Goal: Information Seeking & Learning: Find specific page/section

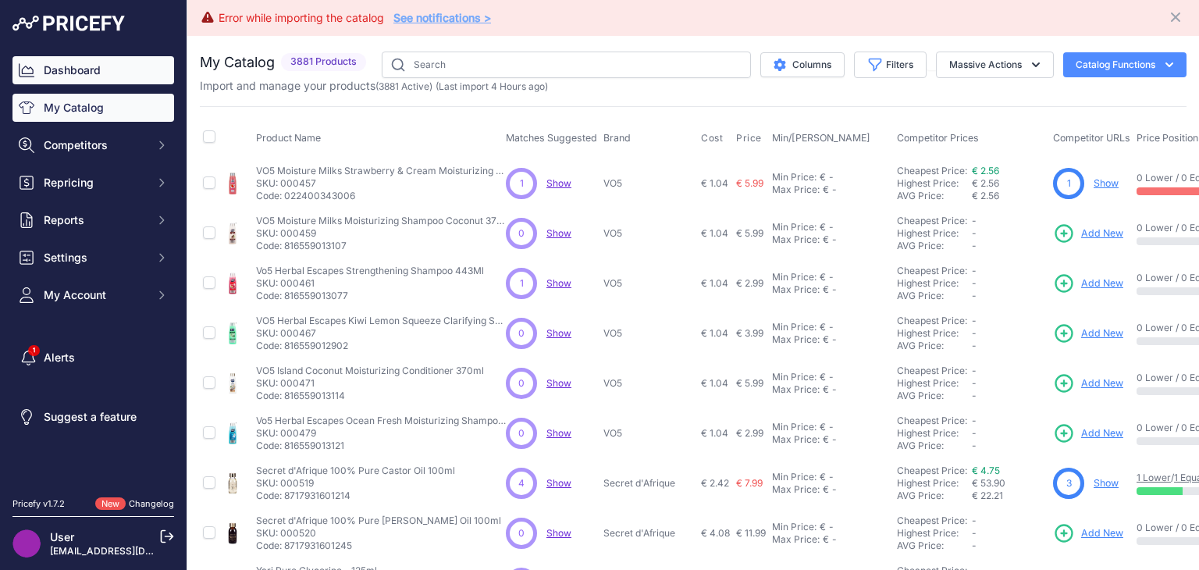
click at [52, 60] on link "Dashboard" at bounding box center [93, 70] width 162 height 28
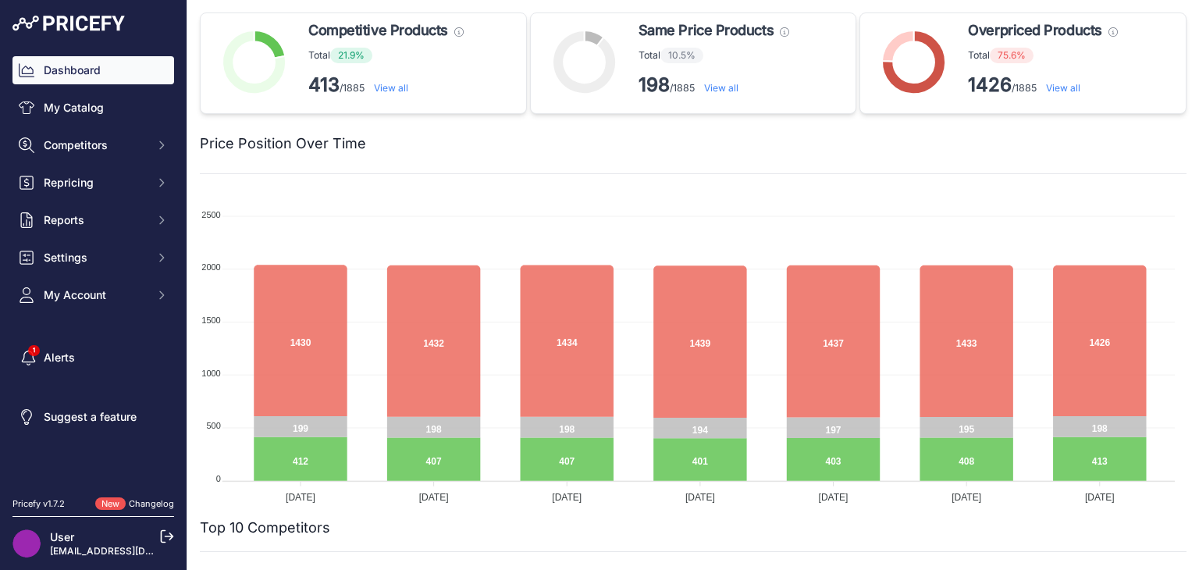
click at [1057, 91] on link "View all" at bounding box center [1063, 88] width 34 height 12
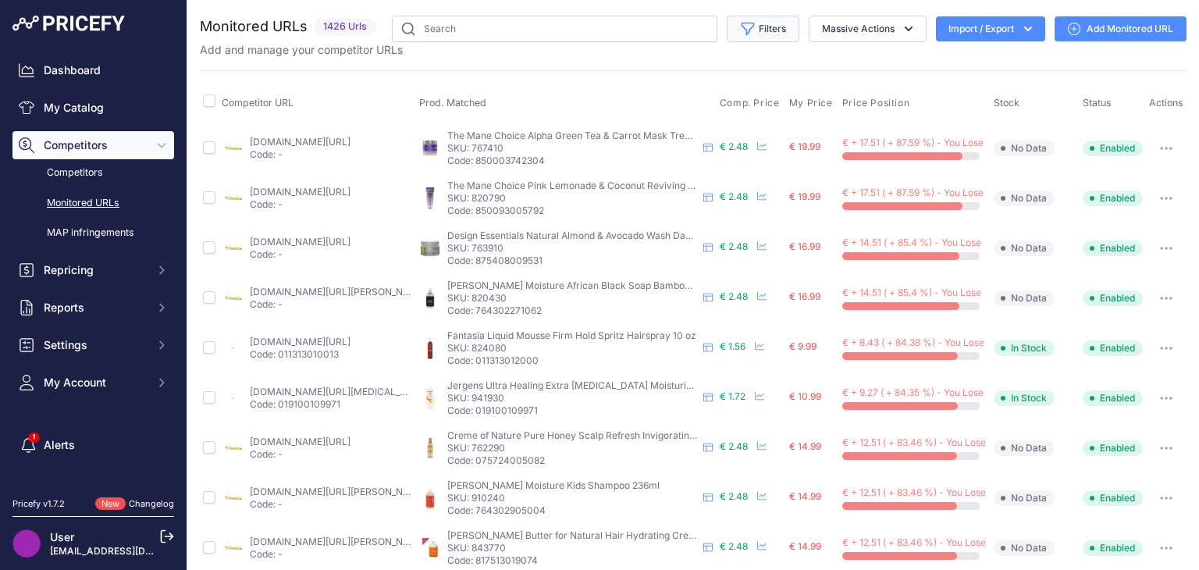
click at [769, 39] on button "Filters" at bounding box center [763, 29] width 73 height 27
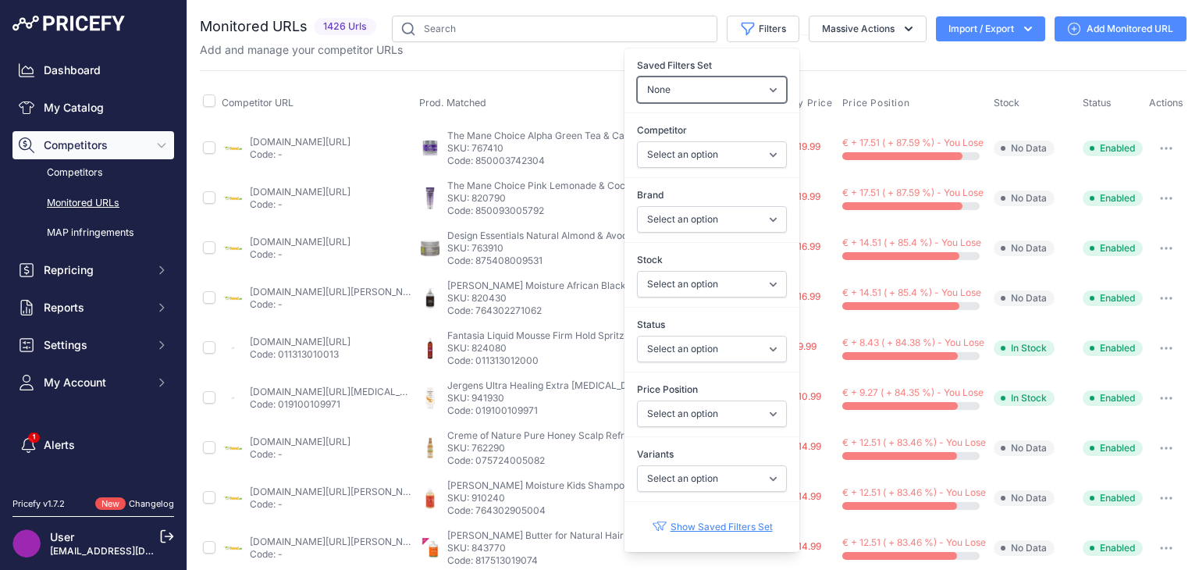
click at [755, 88] on select "None Competitors Cheaper Than Me Competitors Products Out Of Stock Competitors …" at bounding box center [712, 90] width 150 height 27
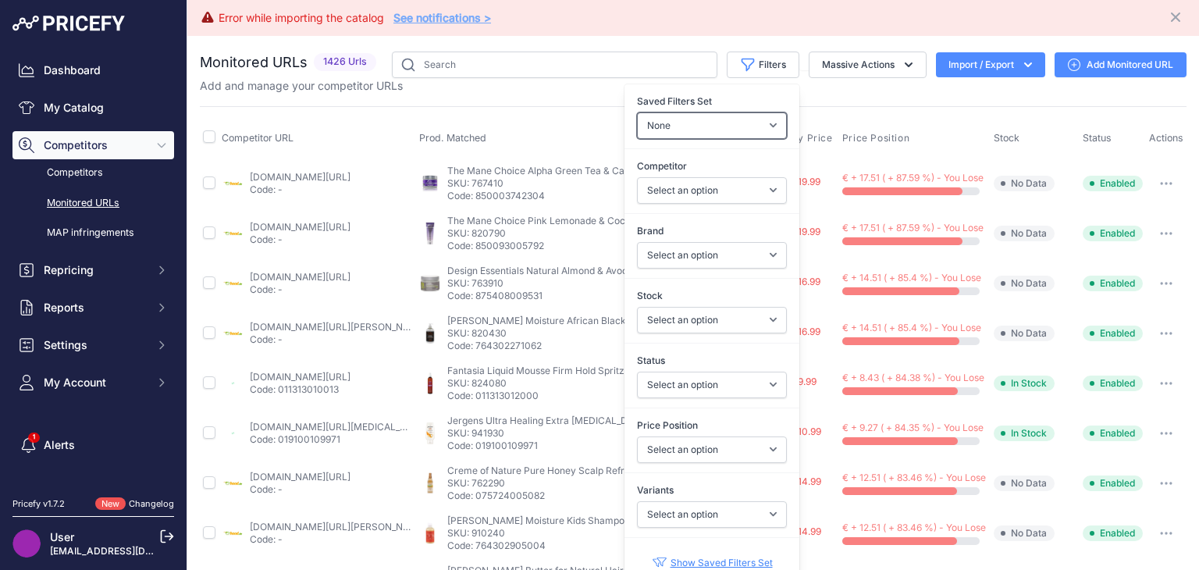
select select "19691"
click at [637, 112] on select "None Competitors Cheaper Than Me Competitors Products Out Of Stock Competitors …" at bounding box center [712, 125] width 150 height 27
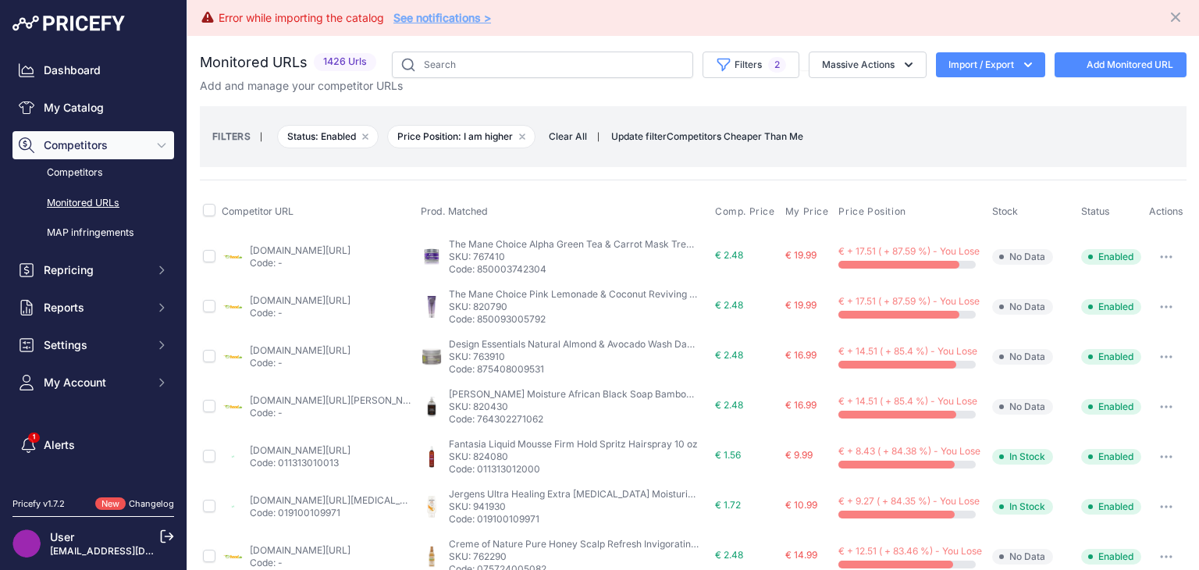
select select
select select "1"
select select "0"
click at [767, 73] on button "Filters 2" at bounding box center [751, 65] width 97 height 27
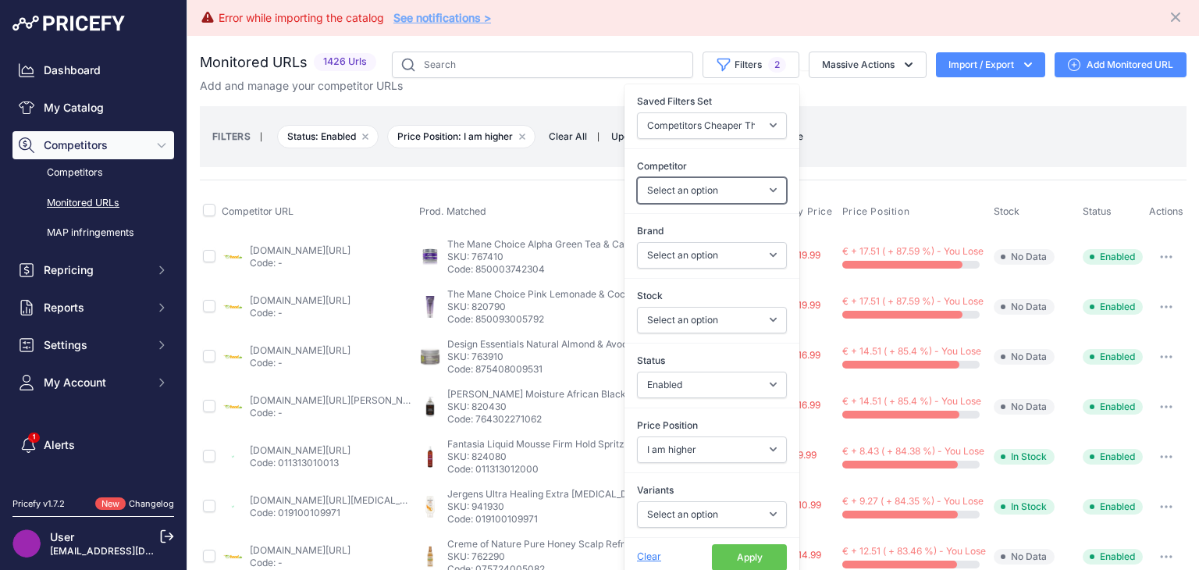
click at [762, 187] on select "Select an option bol.com beautyplaza.com amazon.de ebay.com google.de ebay.de e…" at bounding box center [712, 190] width 150 height 27
select select "17417"
click at [637, 177] on select "Select an option bol.com beautyplaza.com amazon.de ebay.com google.de ebay.de e…" at bounding box center [712, 190] width 150 height 27
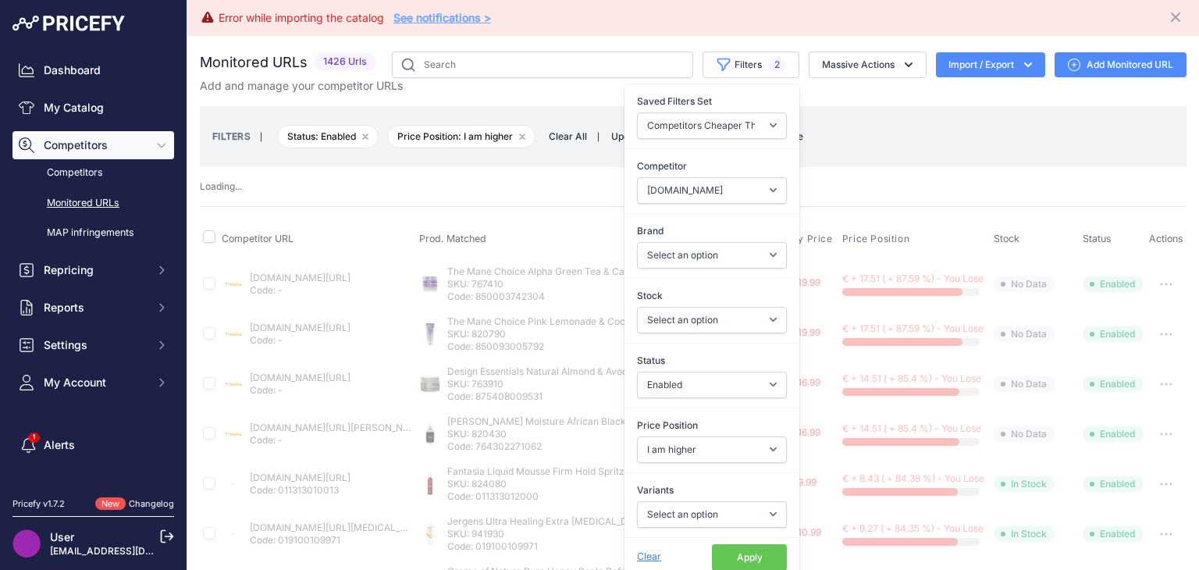
click at [754, 556] on button "Apply" at bounding box center [749, 557] width 75 height 27
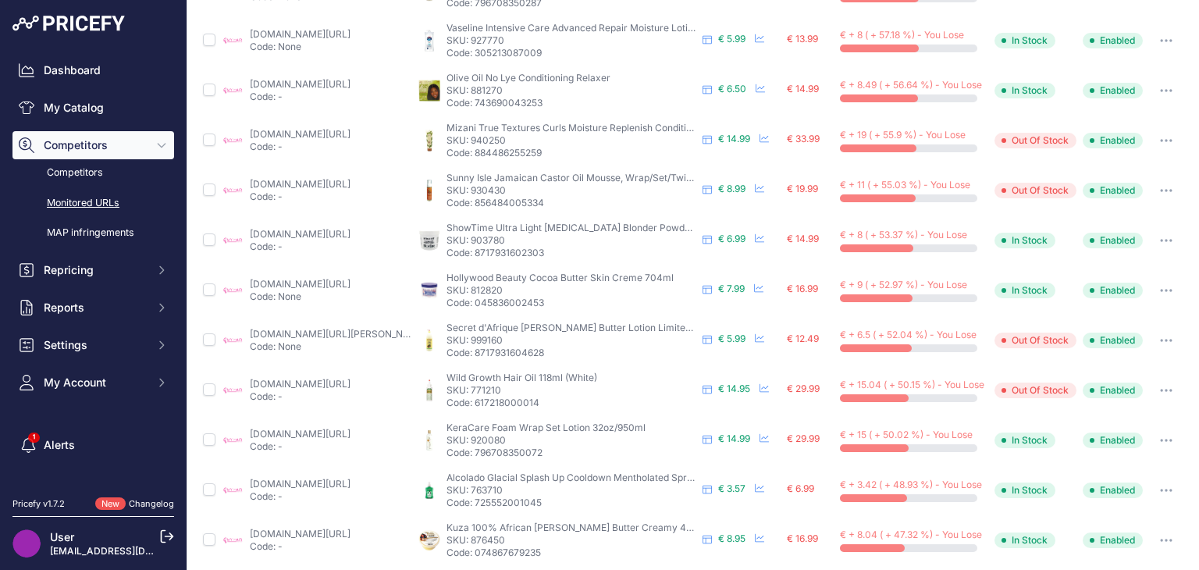
scroll to position [703, 0]
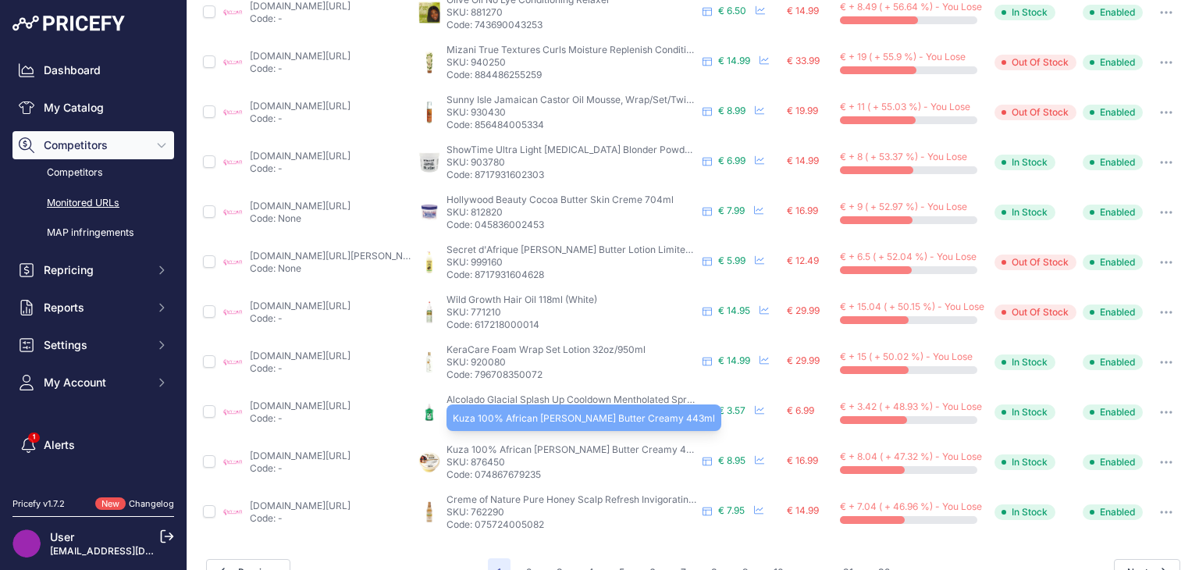
click at [539, 450] on span "Kuza 100% African Shea Butter Creamy 443ml" at bounding box center [578, 450] width 262 height 12
click at [540, 444] on span "Kuza 100% African Shea Butter Creamy 443ml" at bounding box center [578, 450] width 262 height 12
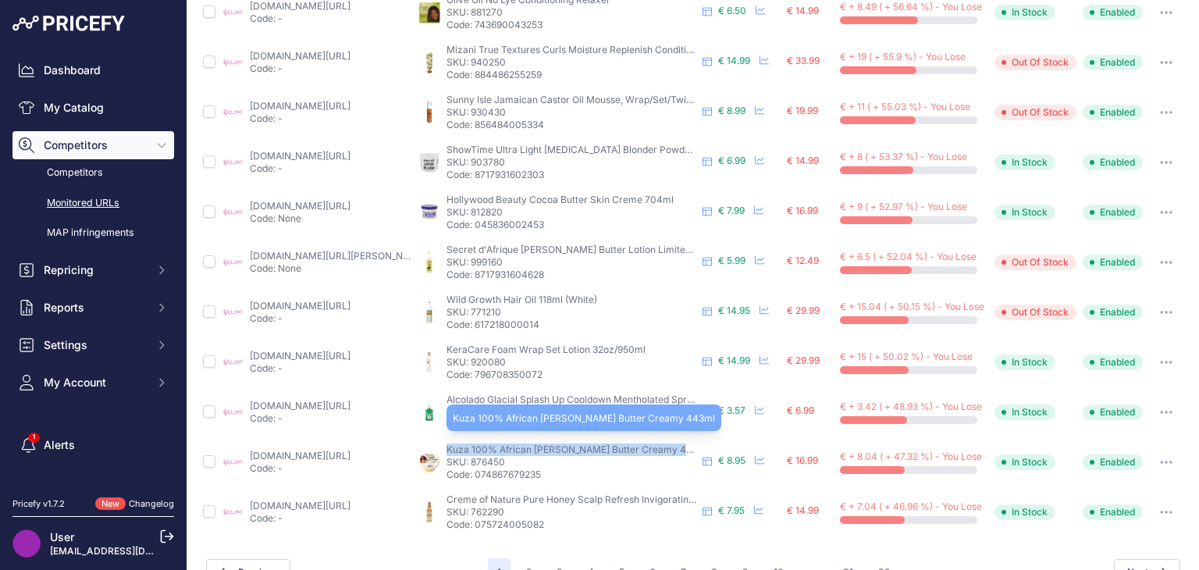
click at [540, 444] on span "Kuza 100% African Shea Butter Creamy 443ml" at bounding box center [578, 450] width 262 height 12
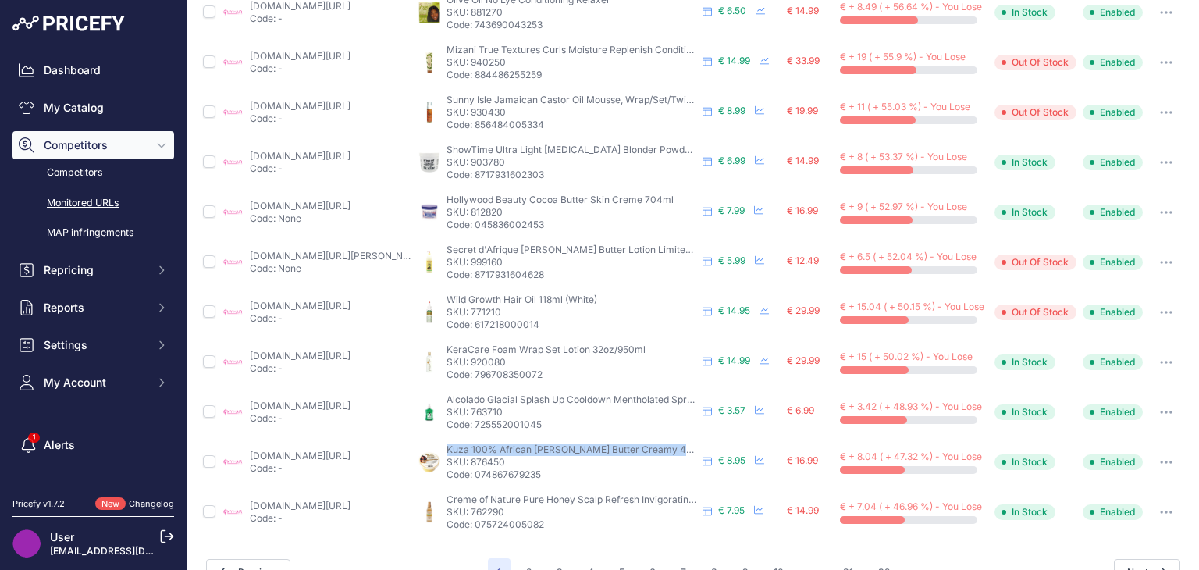
scroll to position [733, 0]
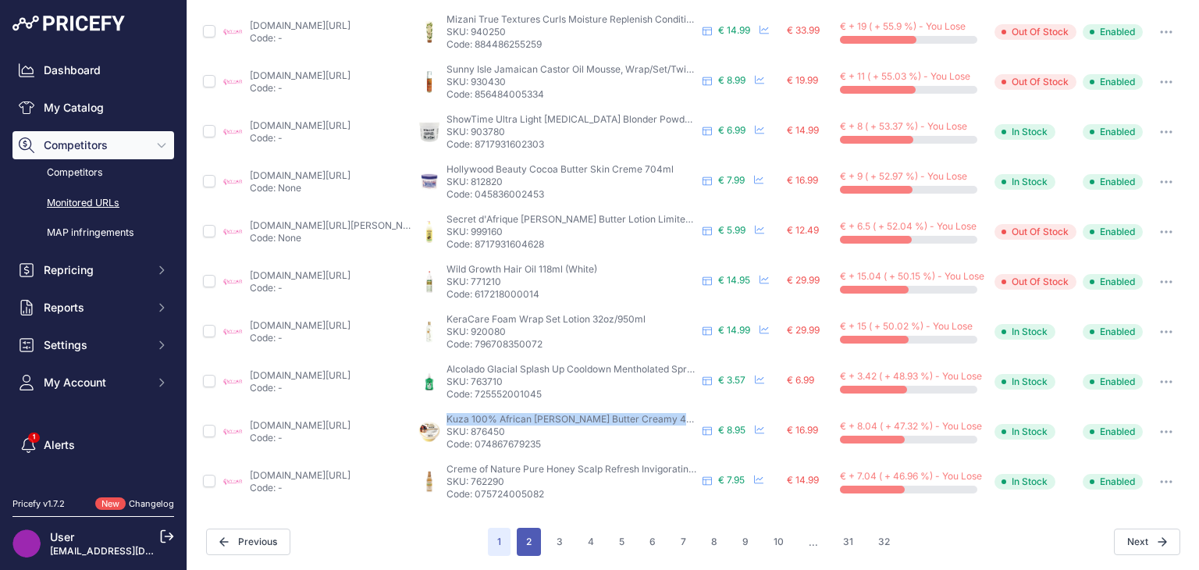
click at [525, 551] on button "2" at bounding box center [529, 542] width 24 height 28
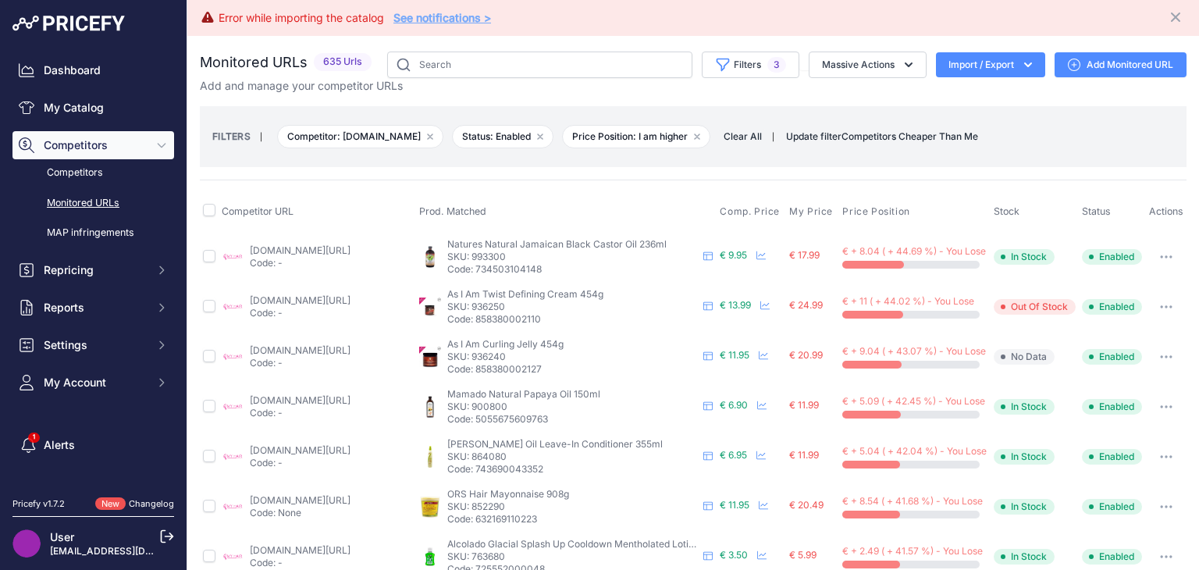
scroll to position [156, 0]
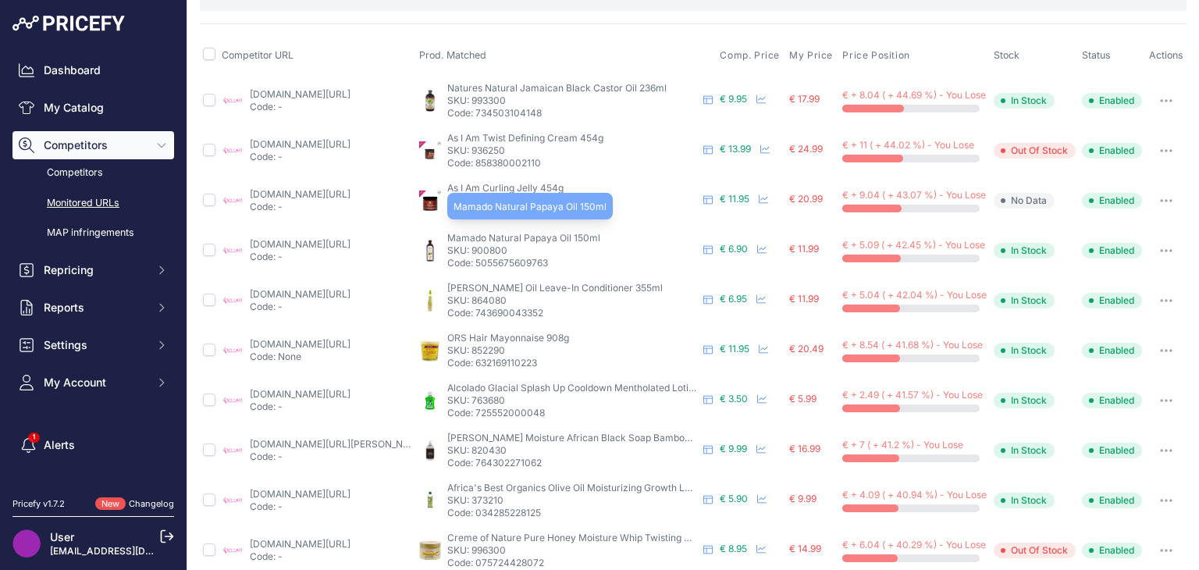
click at [508, 239] on span "Mamado Natural Papaya Oil 150ml" at bounding box center [523, 238] width 153 height 12
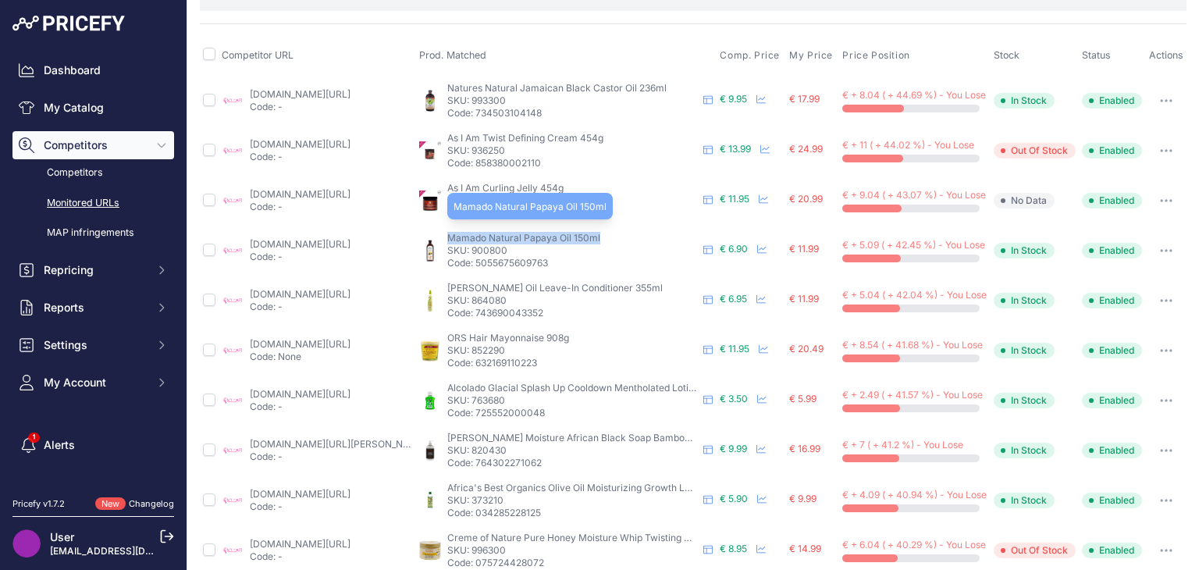
copy div "Mamado Natural Papaya Oil 150ml"
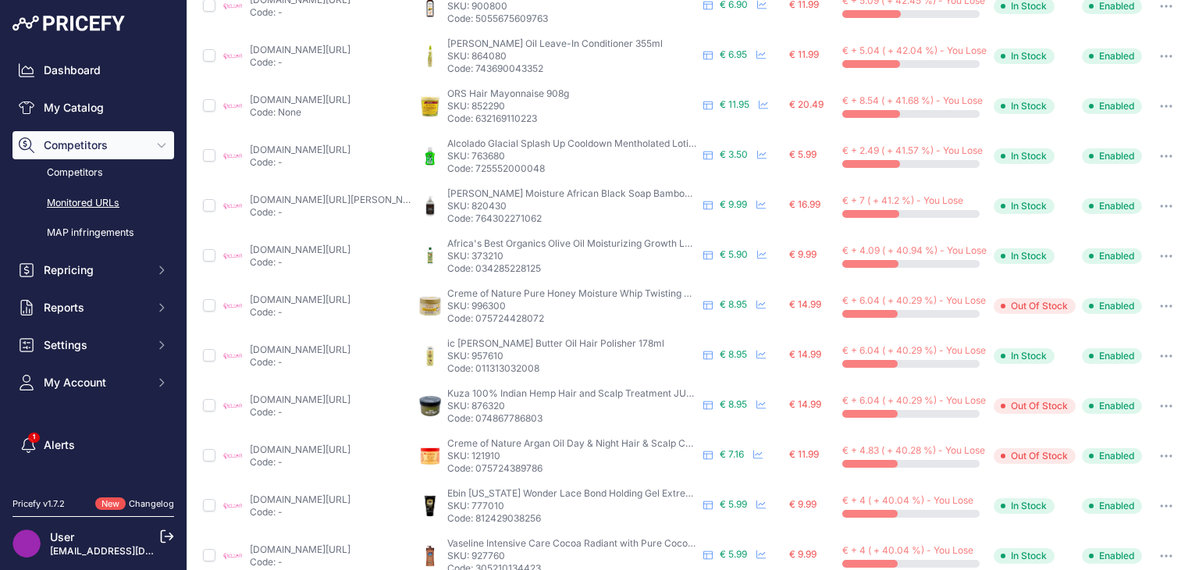
scroll to position [547, 0]
